Goal: Check status: Check status

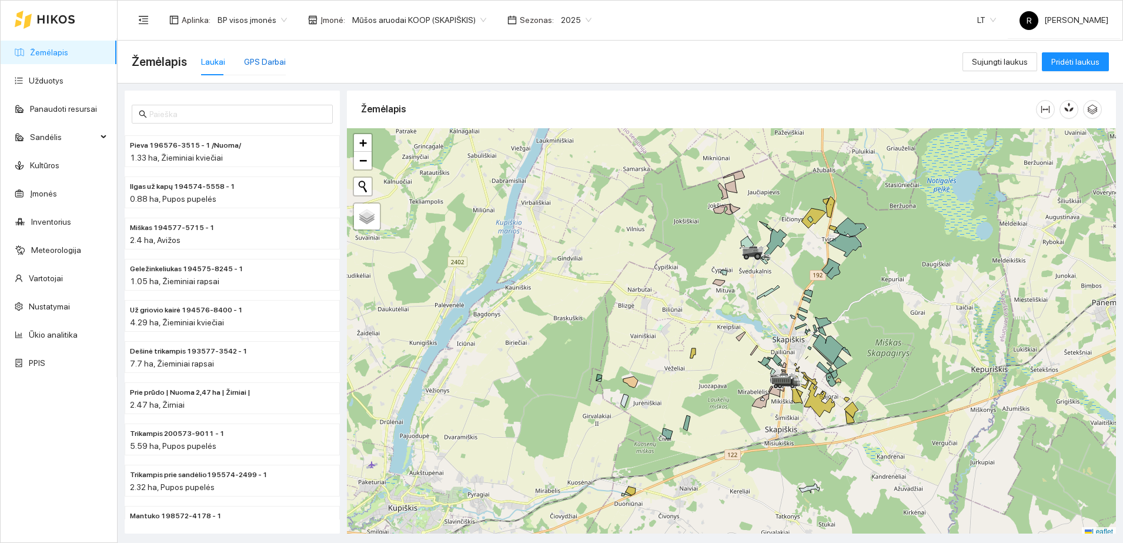
click at [265, 59] on div "GPS Darbai" at bounding box center [265, 61] width 42 height 13
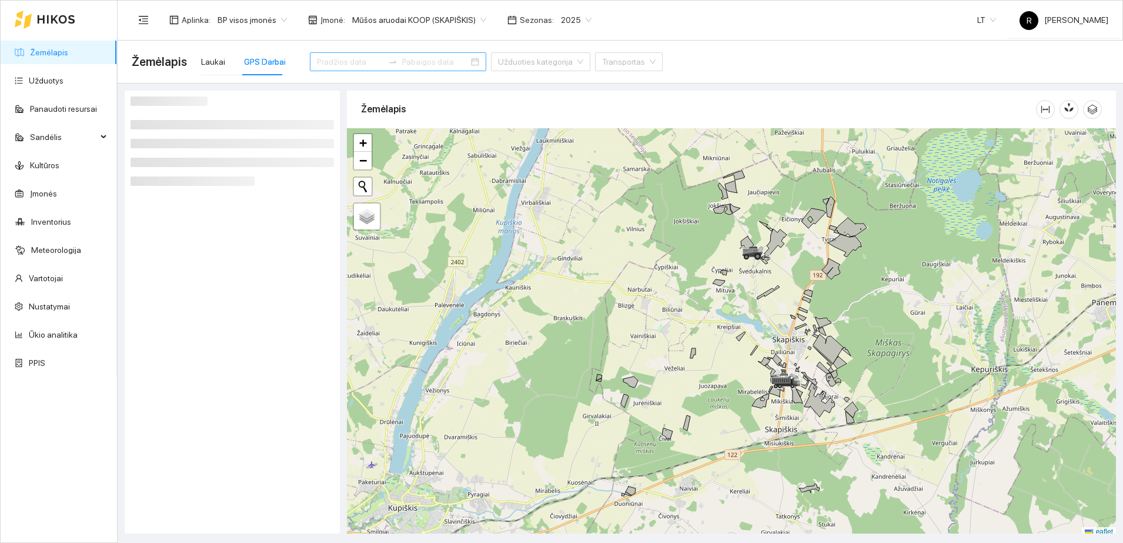
click at [336, 64] on input at bounding box center [350, 61] width 66 height 13
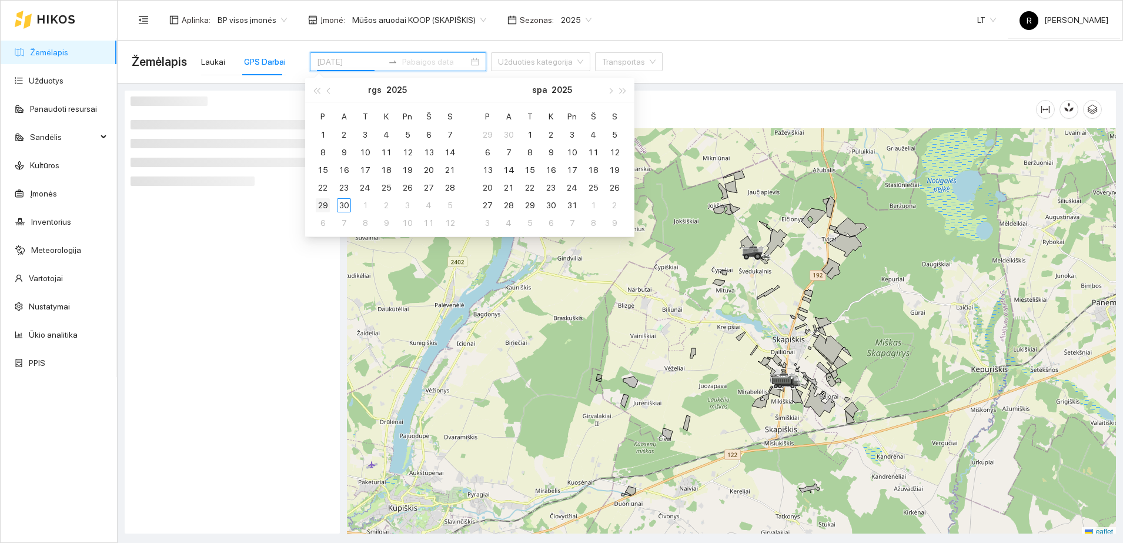
type input "[DATE]"
click at [322, 202] on div "29" at bounding box center [323, 205] width 14 height 14
click at [262, 245] on div at bounding box center [232, 311] width 203 height 431
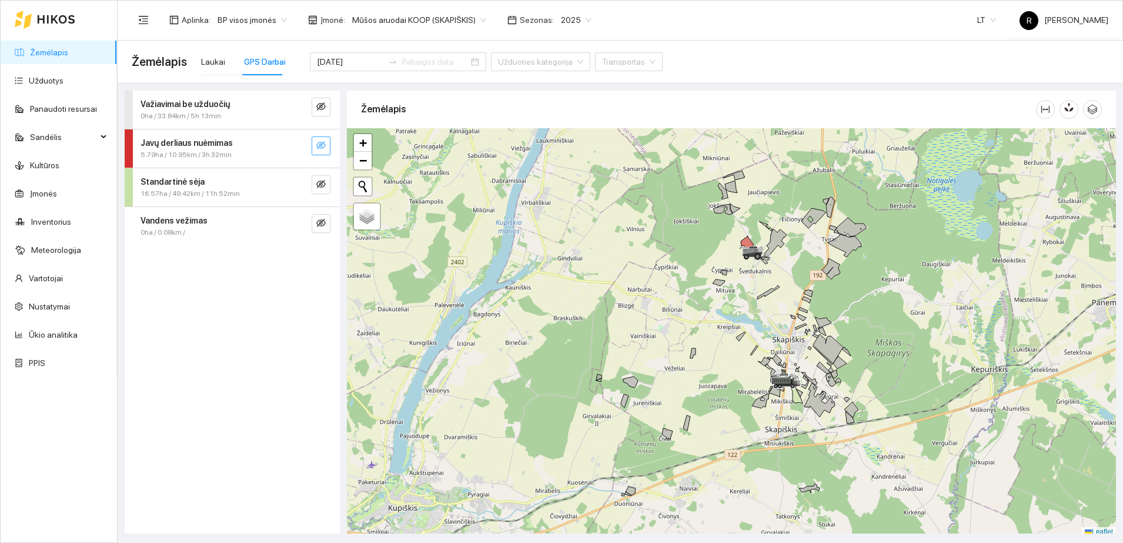
click at [322, 142] on icon "eye-invisible" at bounding box center [320, 145] width 9 height 8
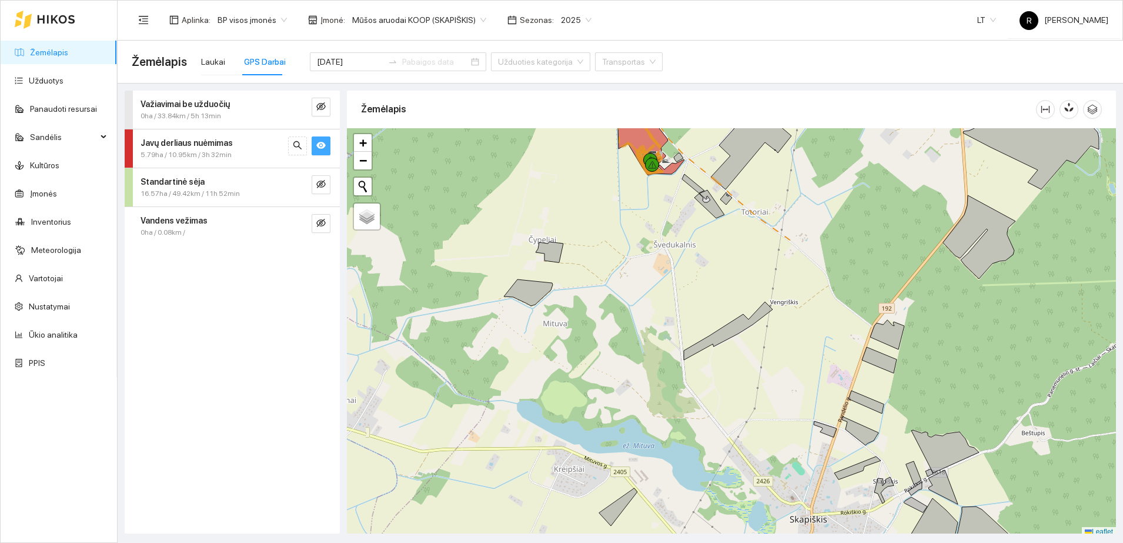
scroll to position [4, 0]
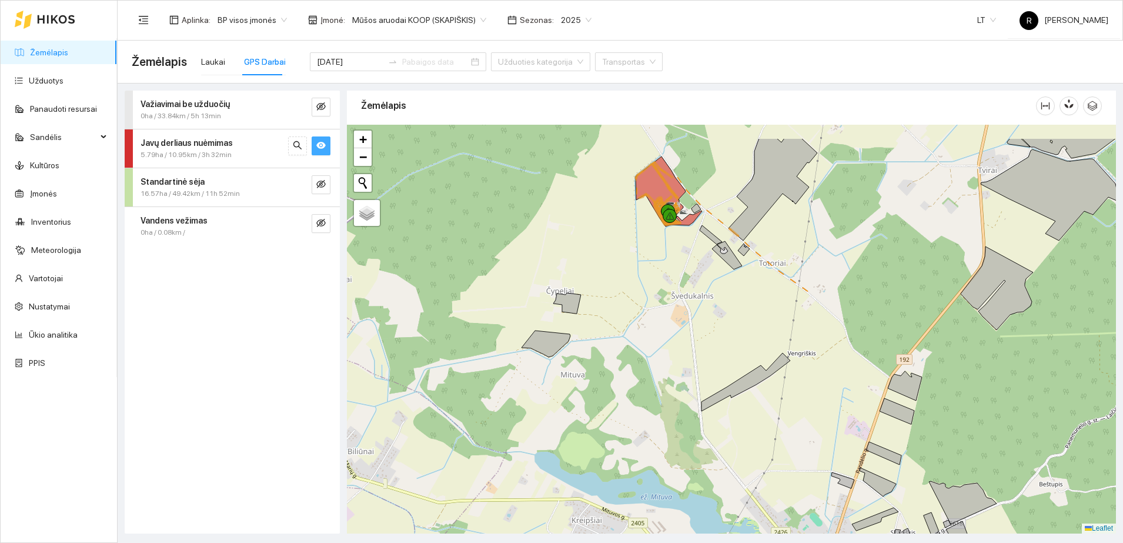
drag, startPoint x: 638, startPoint y: 206, endPoint x: 657, endPoint y: 273, distance: 69.2
click at [657, 273] on div at bounding box center [731, 329] width 769 height 409
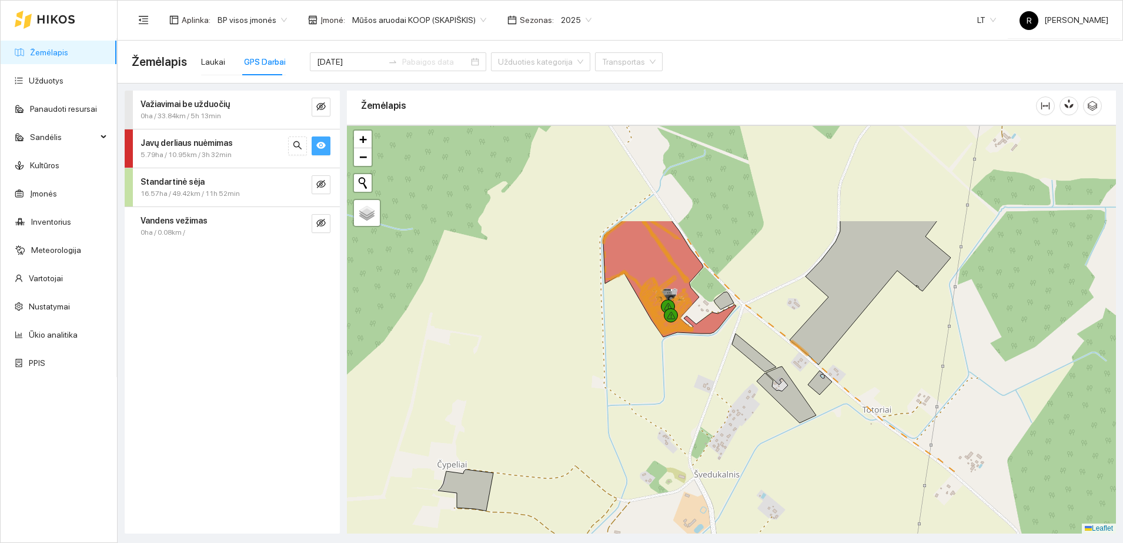
drag, startPoint x: 671, startPoint y: 231, endPoint x: 659, endPoint y: 386, distance: 155.7
click at [659, 386] on div at bounding box center [731, 329] width 769 height 409
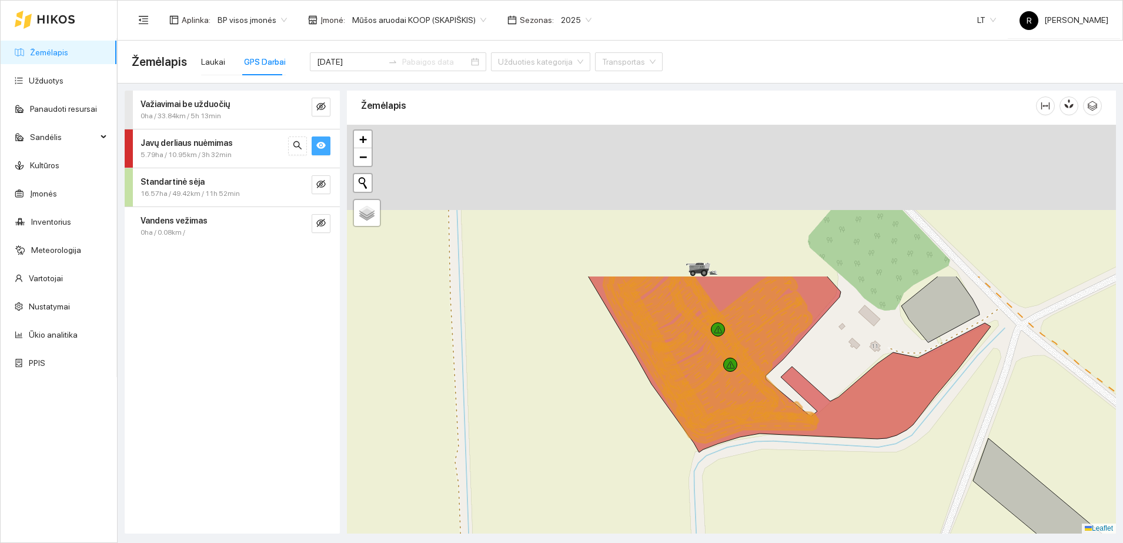
drag, startPoint x: 626, startPoint y: 312, endPoint x: 675, endPoint y: 504, distance: 198.4
click at [675, 504] on div at bounding box center [731, 329] width 769 height 409
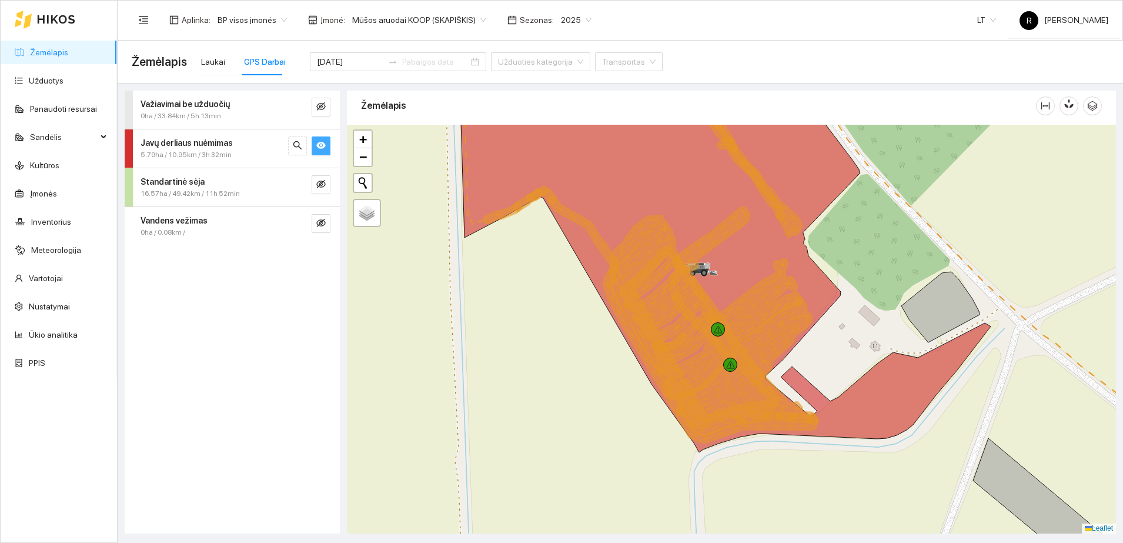
click at [322, 139] on button "button" at bounding box center [321, 145] width 19 height 19
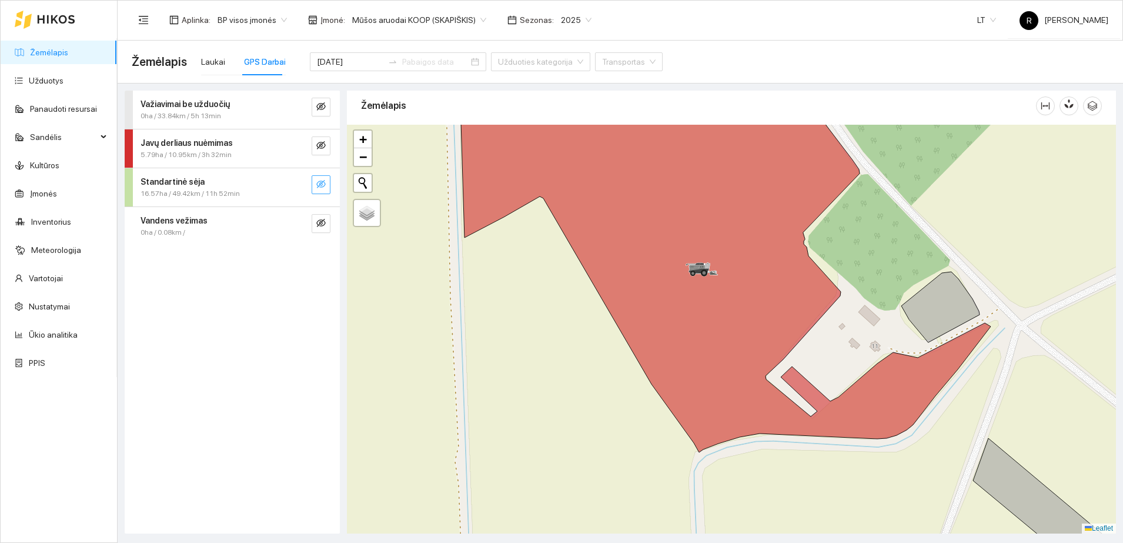
click at [321, 180] on icon "eye-invisible" at bounding box center [320, 183] width 9 height 9
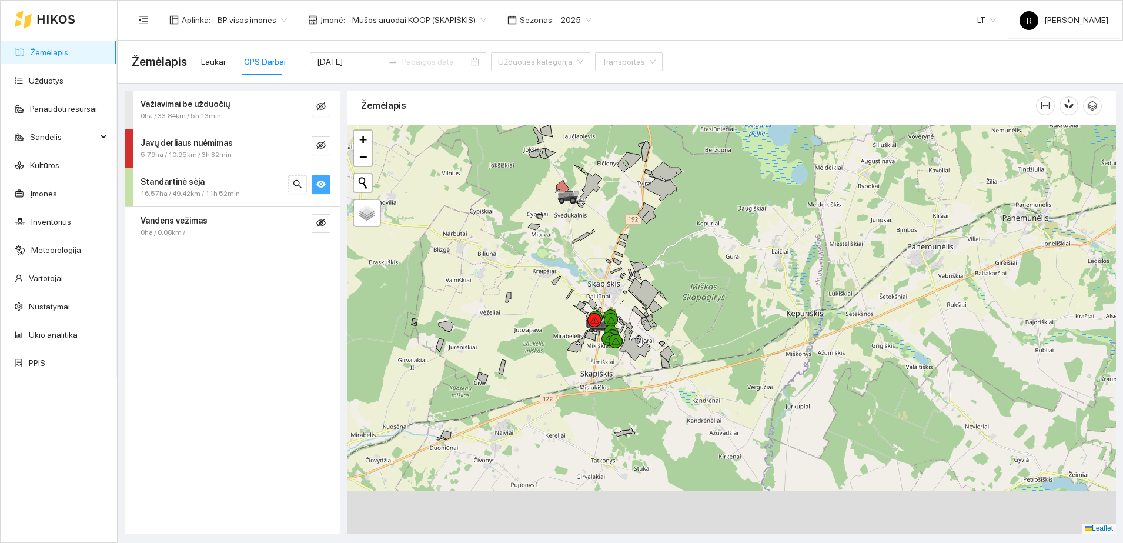
drag, startPoint x: 607, startPoint y: 334, endPoint x: 594, endPoint y: 233, distance: 101.4
click at [594, 233] on div at bounding box center [731, 329] width 769 height 409
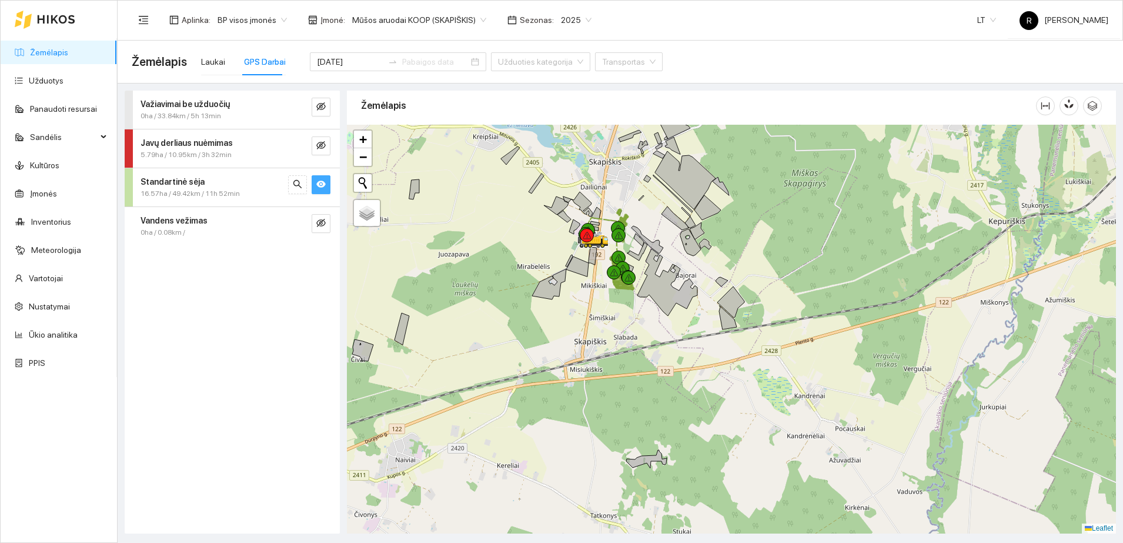
drag, startPoint x: 576, startPoint y: 485, endPoint x: 564, endPoint y: 390, distance: 95.9
click at [564, 390] on div at bounding box center [731, 329] width 769 height 409
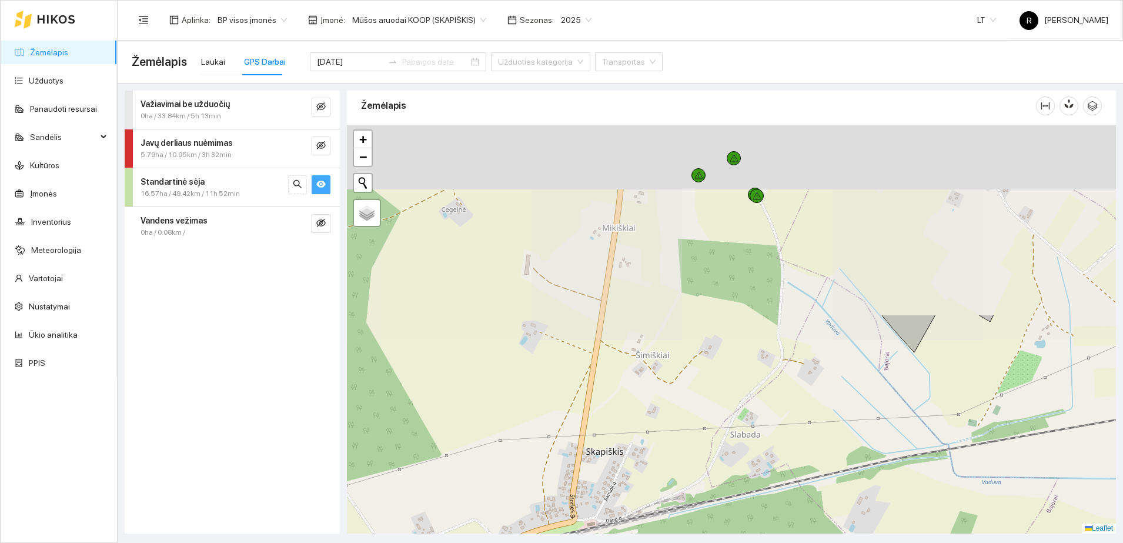
drag, startPoint x: 690, startPoint y: 172, endPoint x: 670, endPoint y: 403, distance: 232.5
click at [670, 403] on div at bounding box center [731, 329] width 769 height 409
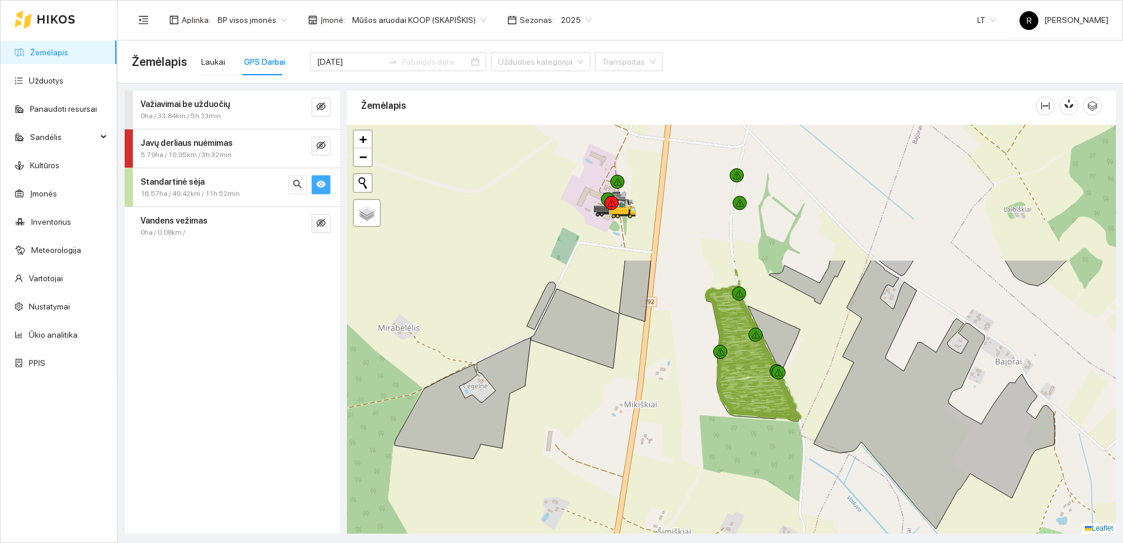
drag, startPoint x: 658, startPoint y: 320, endPoint x: 680, endPoint y: 497, distance: 177.7
click at [680, 497] on div at bounding box center [731, 329] width 769 height 409
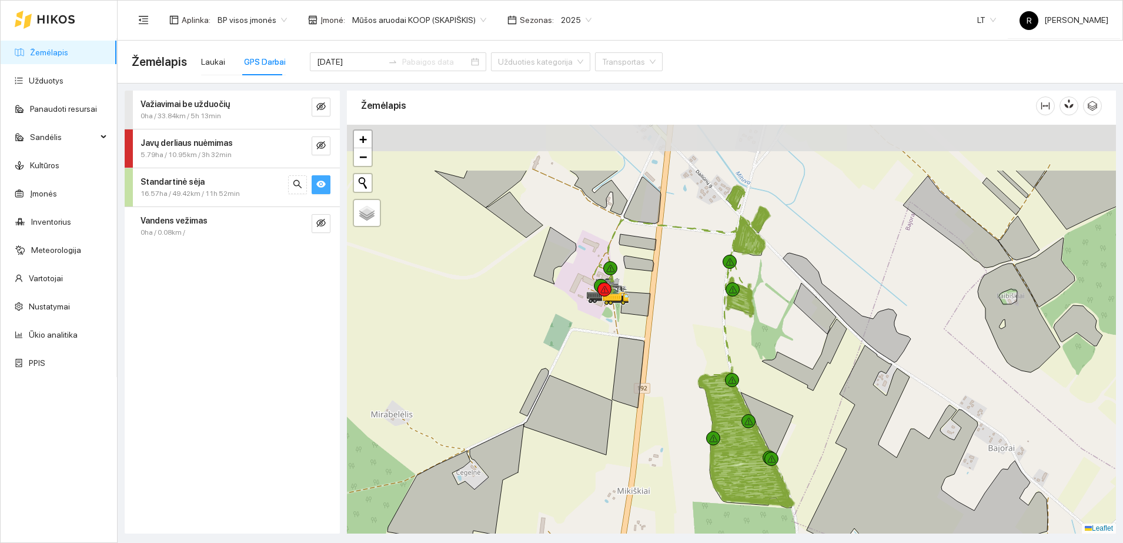
drag, startPoint x: 658, startPoint y: 258, endPoint x: 651, endPoint y: 345, distance: 87.3
click at [651, 345] on div at bounding box center [731, 329] width 769 height 409
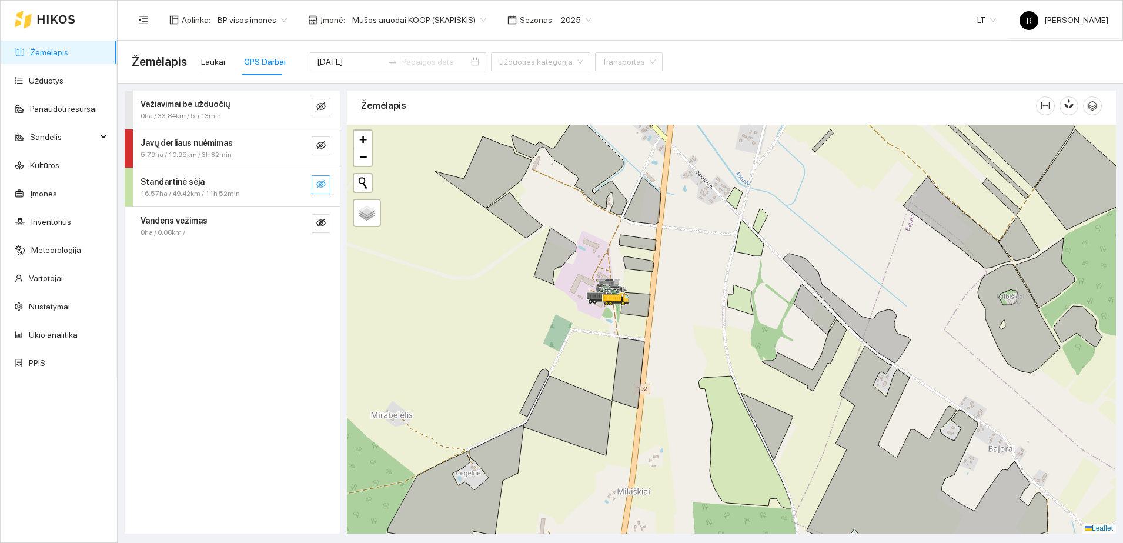
click at [225, 102] on div "Važiavimai be užduočių" at bounding box center [213, 104] width 144 height 13
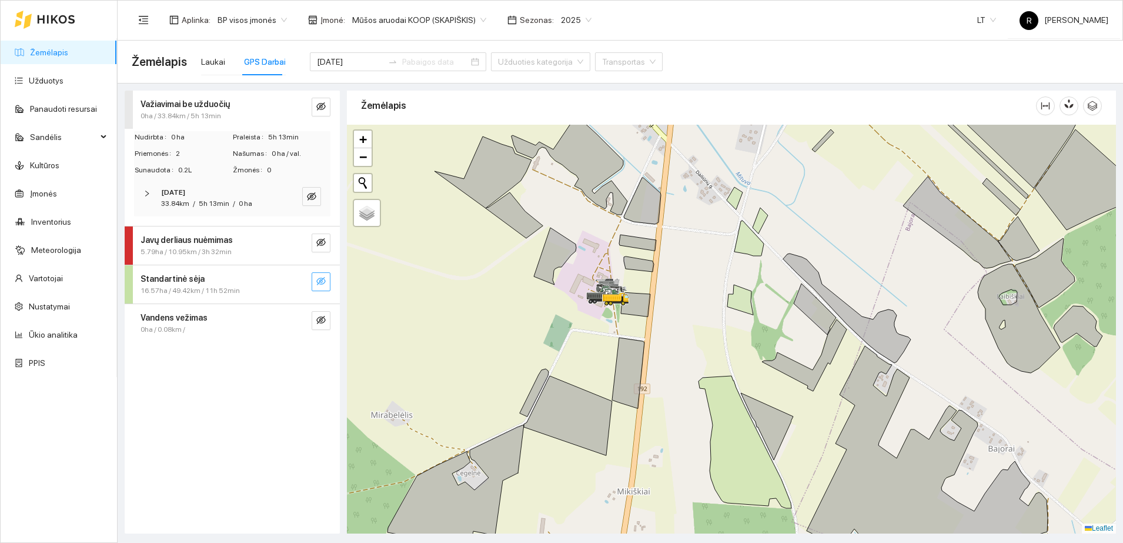
click at [149, 193] on icon "right" at bounding box center [147, 194] width 4 height 6
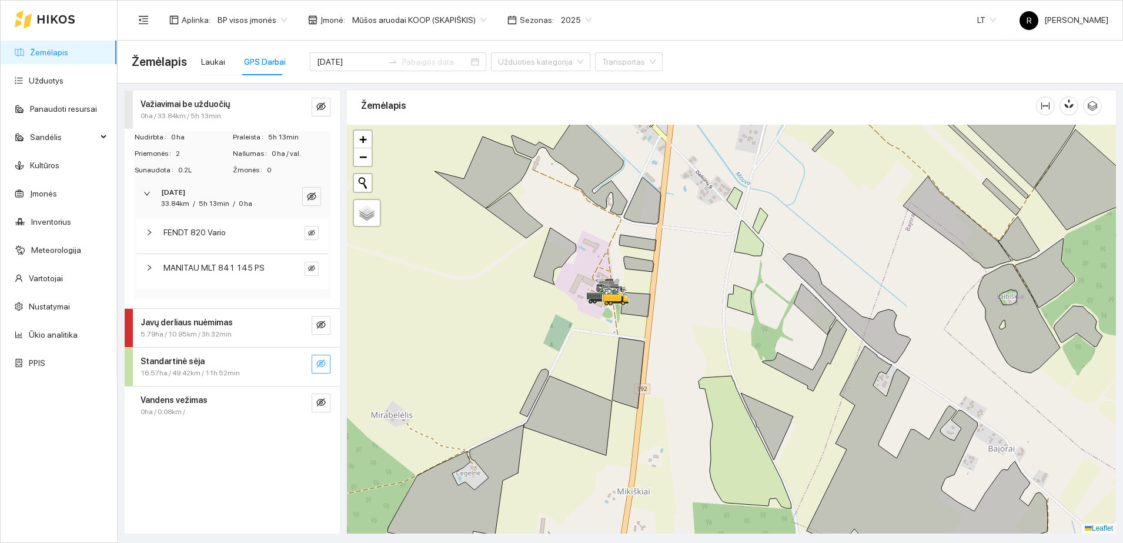
click at [187, 266] on span "MANITAU MLT 841 145 PS" at bounding box center [213, 267] width 101 height 13
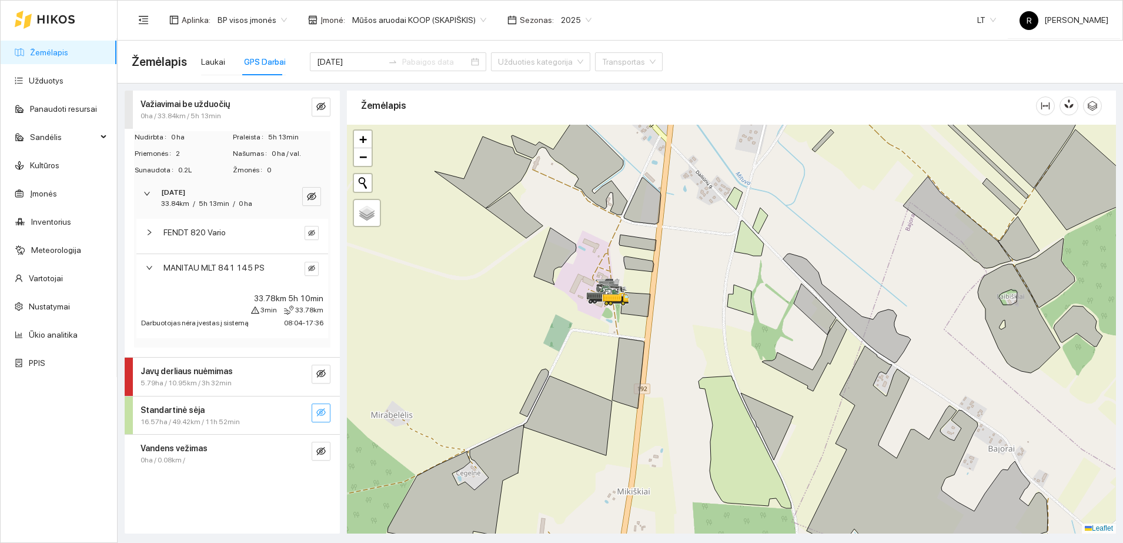
click at [146, 269] on icon "right" at bounding box center [149, 267] width 7 height 7
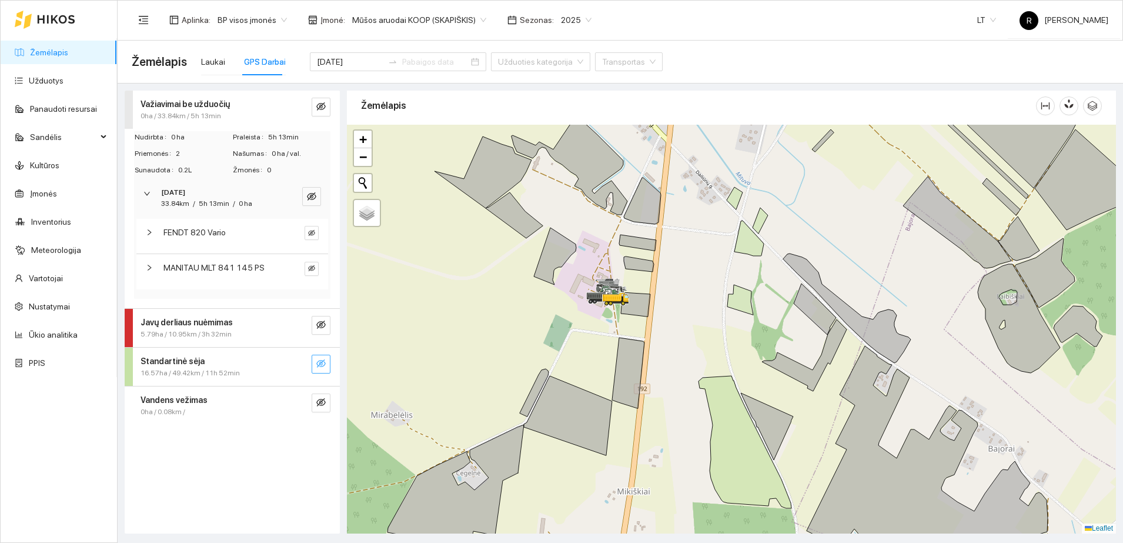
click at [148, 188] on div at bounding box center [150, 193] width 14 height 13
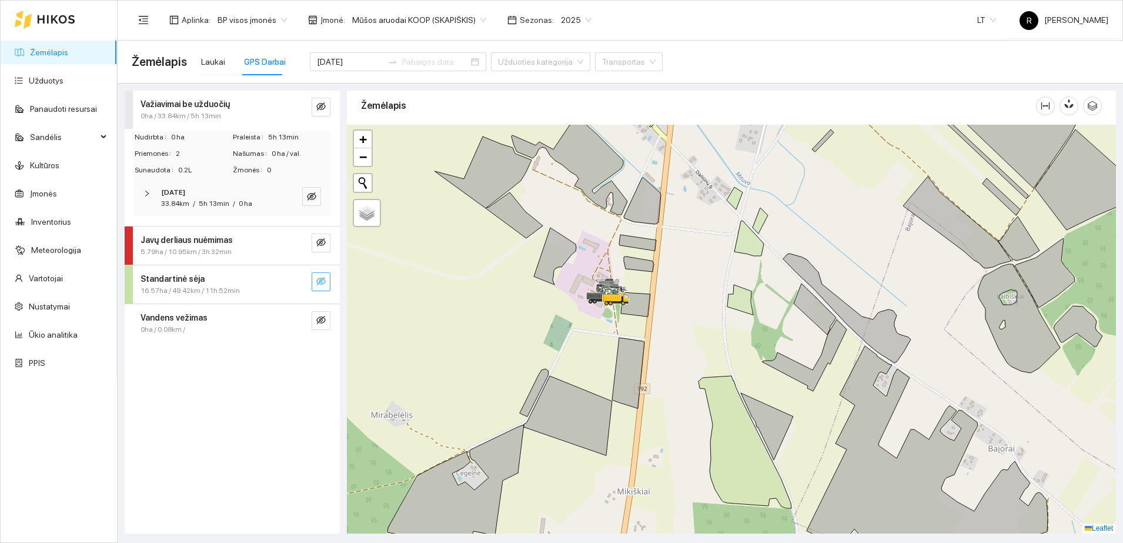
click at [154, 278] on strong "Standartinė sėja" at bounding box center [173, 278] width 64 height 9
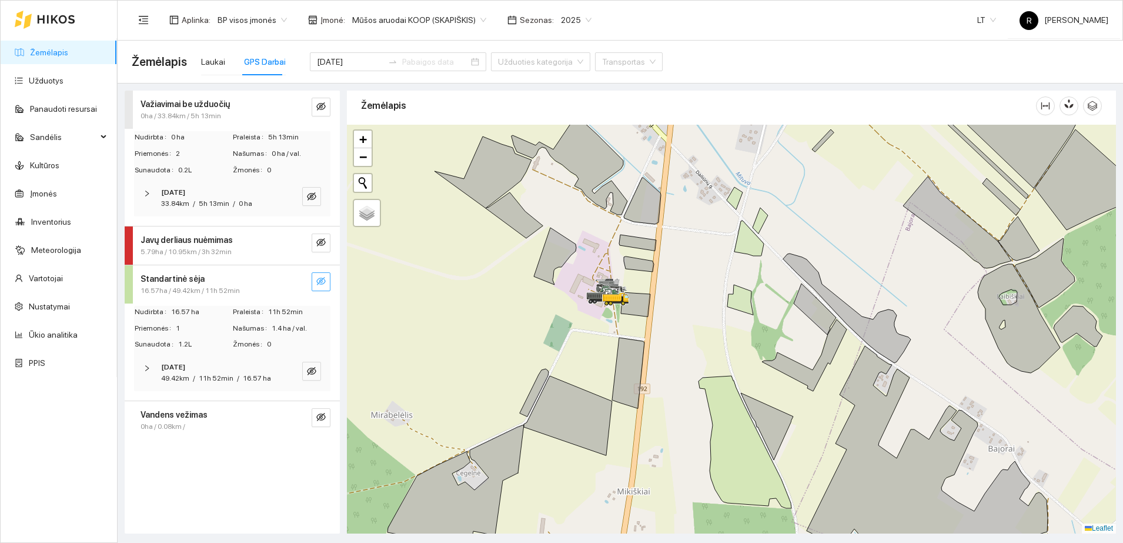
click at [147, 365] on icon "right" at bounding box center [146, 368] width 7 height 7
click at [148, 405] on icon "right" at bounding box center [149, 406] width 7 height 7
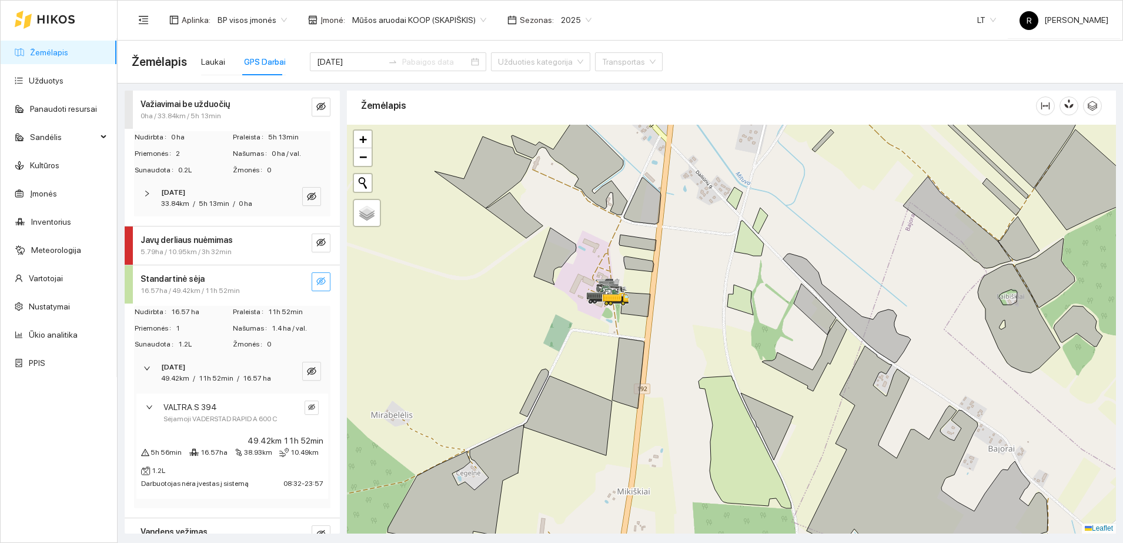
click at [210, 250] on span "5.79ha / 10.95km / 3h 32min" at bounding box center [186, 251] width 91 height 11
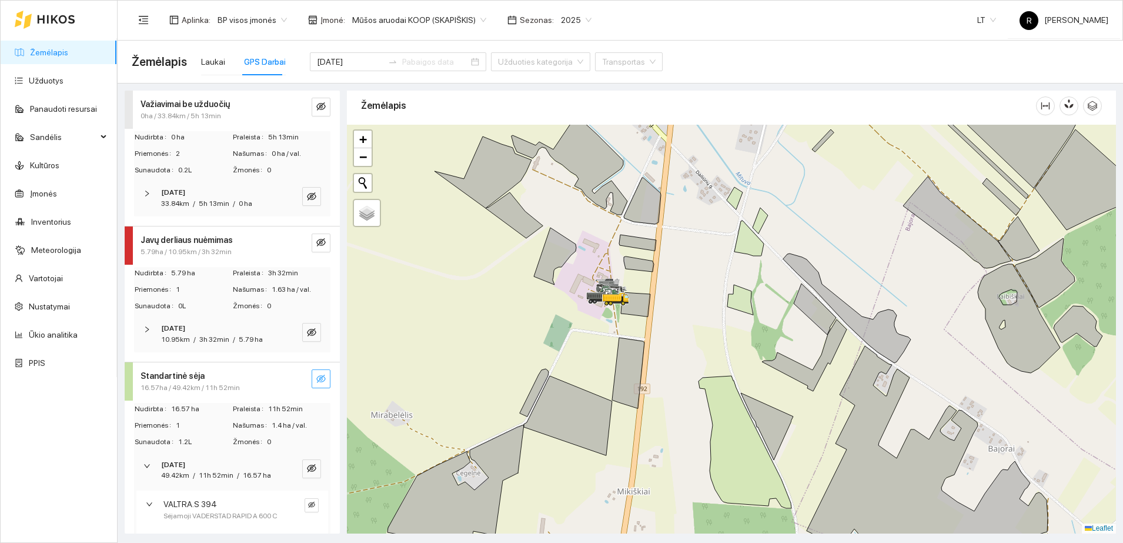
click at [150, 326] on icon "right" at bounding box center [146, 329] width 7 height 7
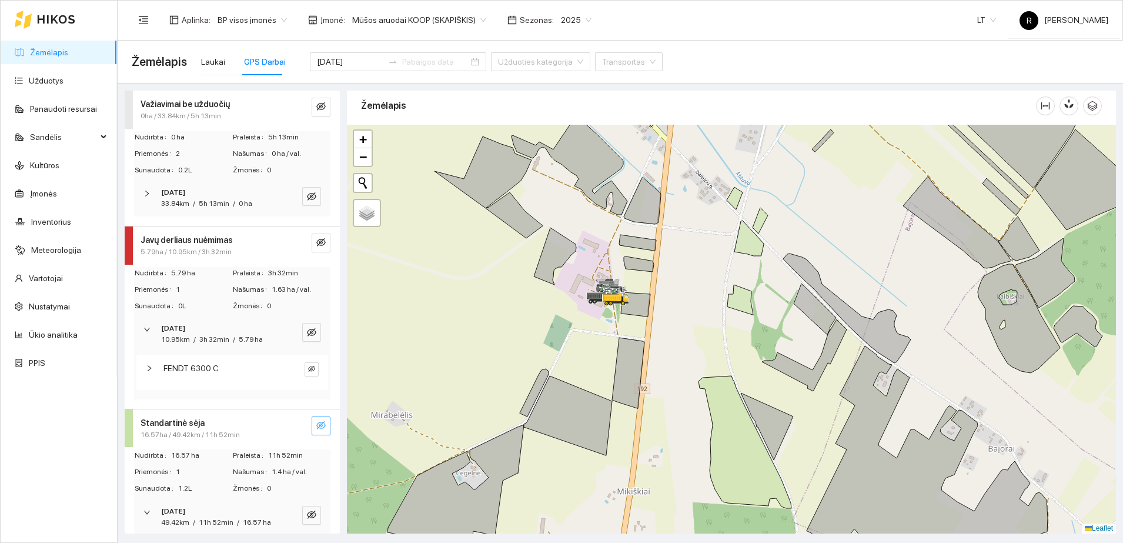
click at [145, 373] on div "FENDT 6300 C" at bounding box center [232, 372] width 192 height 35
